Goal: Information Seeking & Learning: Check status

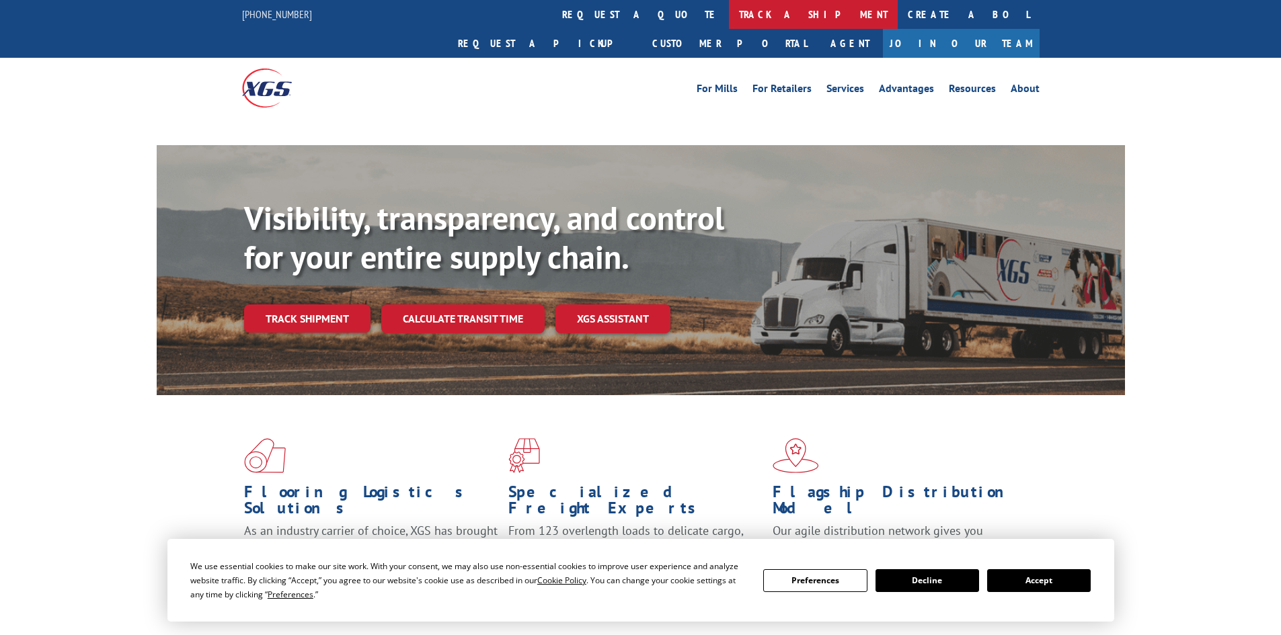
click at [729, 22] on link "track a shipment" at bounding box center [813, 14] width 169 height 29
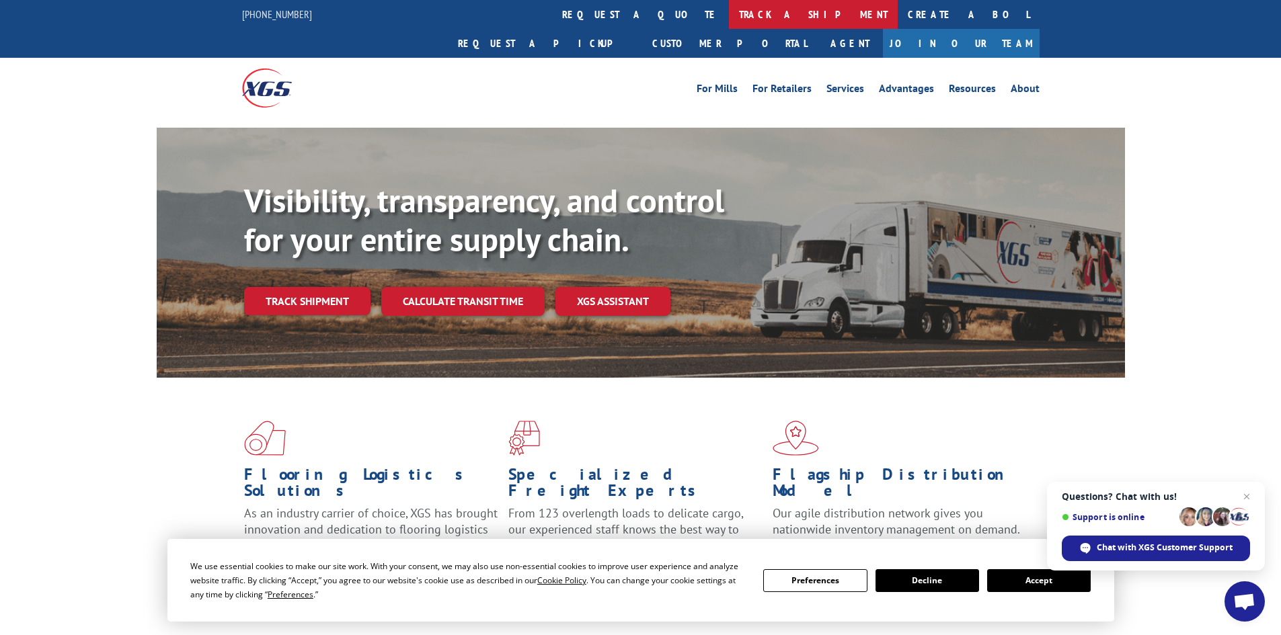
click at [729, 22] on link "track a shipment" at bounding box center [813, 14] width 169 height 29
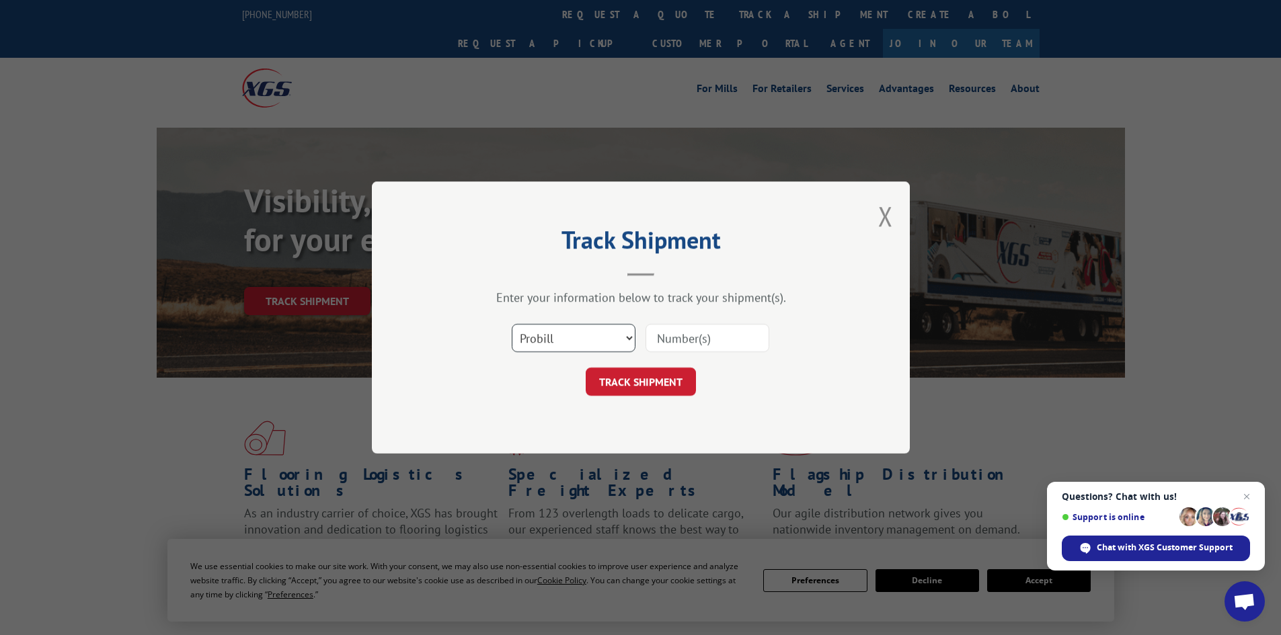
click at [539, 338] on select "Select category... Probill BOL PO" at bounding box center [574, 338] width 124 height 28
select select "bol"
click at [512, 324] on select "Select category... Probill BOL PO" at bounding box center [574, 338] width 124 height 28
paste input "5301014"
type input "5301014"
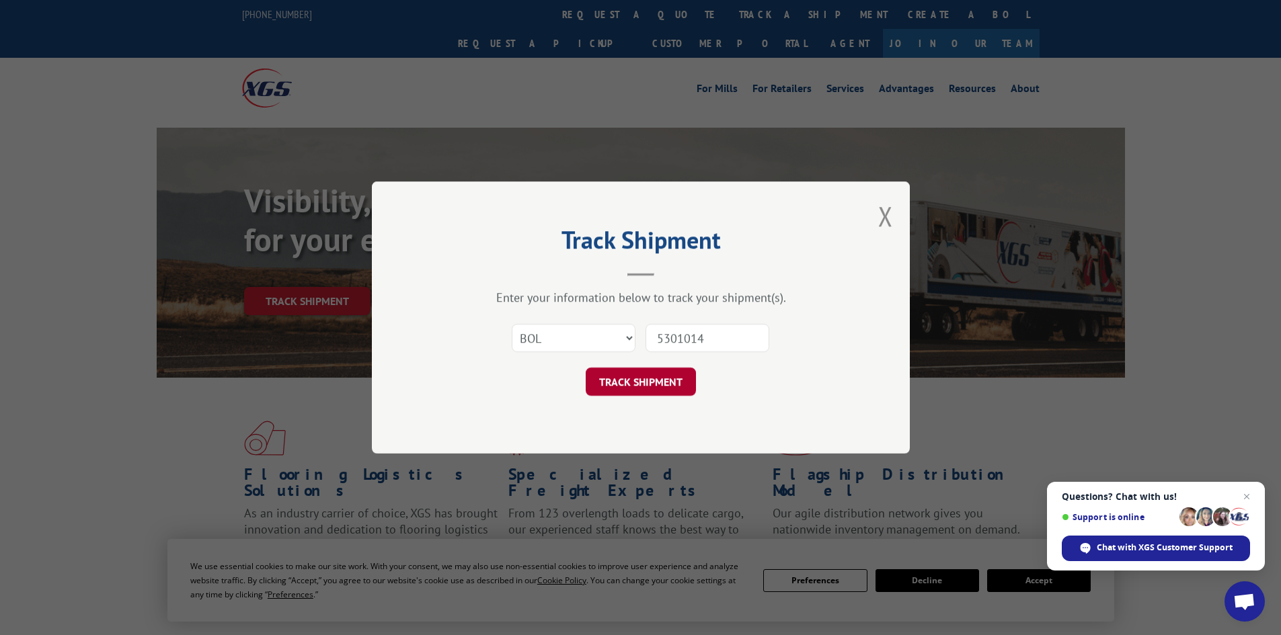
click at [670, 376] on button "TRACK SHIPMENT" at bounding box center [641, 382] width 110 height 28
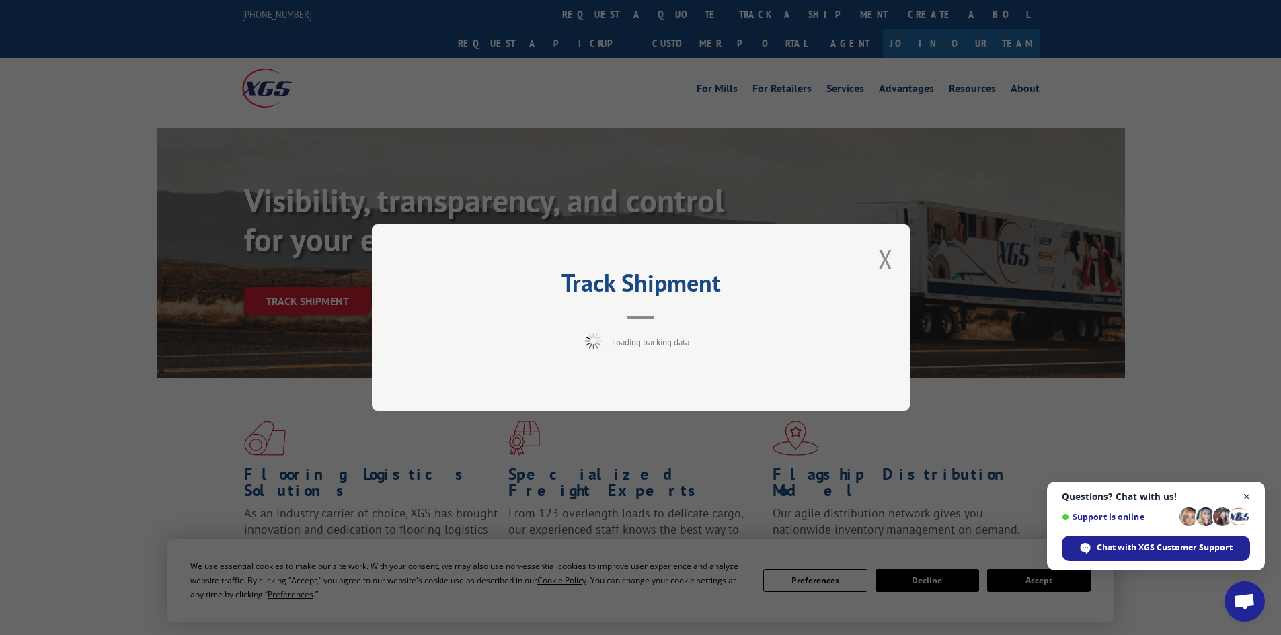
click at [1245, 498] on span "Close chat" at bounding box center [1246, 497] width 17 height 17
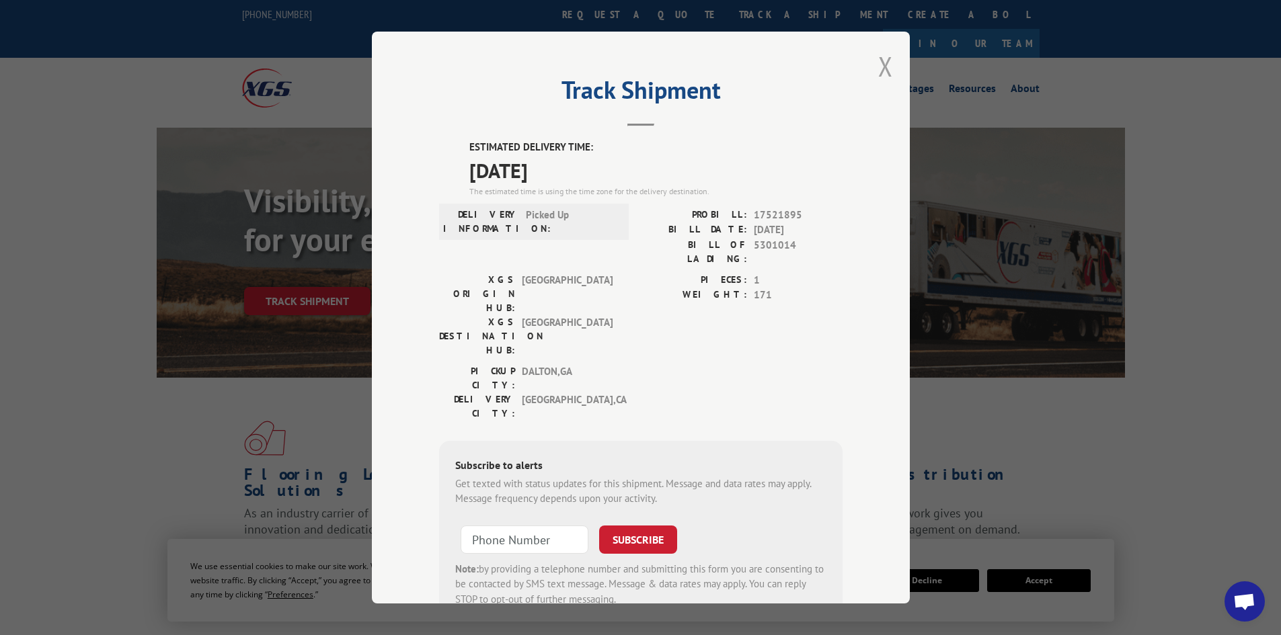
click at [878, 67] on button "Close modal" at bounding box center [885, 66] width 15 height 36
